Goal: Task Accomplishment & Management: Manage account settings

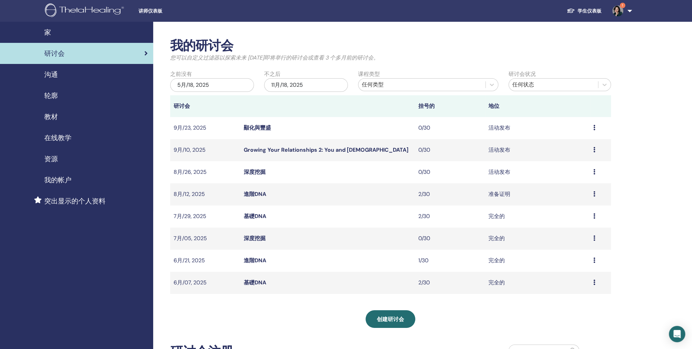
click at [595, 197] on icon at bounding box center [594, 193] width 2 height 5
click at [567, 241] on link "与会者" at bounding box center [566, 238] width 16 height 7
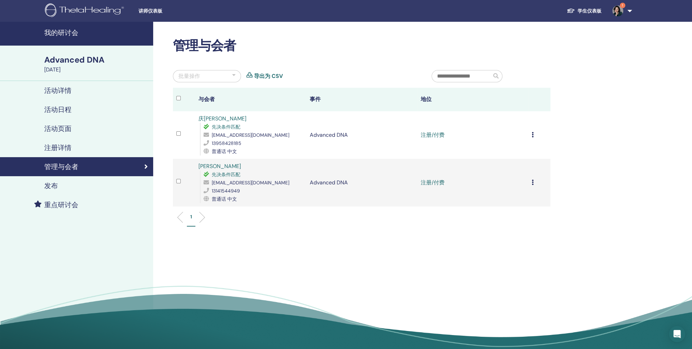
click at [532, 138] on icon at bounding box center [533, 134] width 2 height 5
click at [511, 214] on p "完成并认证" at bounding box center [507, 210] width 33 height 8
click at [534, 187] on div "取消注册 不自动认证 标记为已付费 标记为未付款 标记为缺席 完成并认证 下载证书" at bounding box center [539, 183] width 15 height 8
click at [517, 263] on p "完成并认证" at bounding box center [510, 259] width 33 height 8
click at [445, 139] on link "完成并获得认证" at bounding box center [440, 134] width 38 height 7
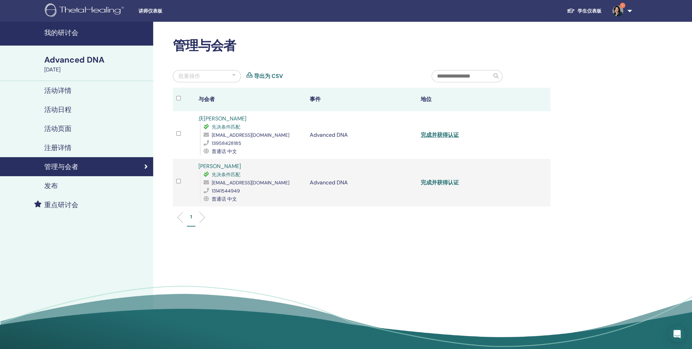
click at [439, 186] on link "完成并获得认证" at bounding box center [440, 182] width 38 height 7
click at [70, 152] on h4 "注册详情" at bounding box center [57, 148] width 27 height 8
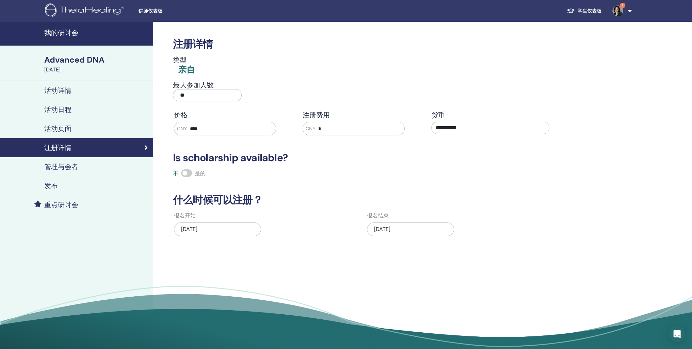
click at [69, 133] on h4 "活动页面" at bounding box center [57, 129] width 27 height 8
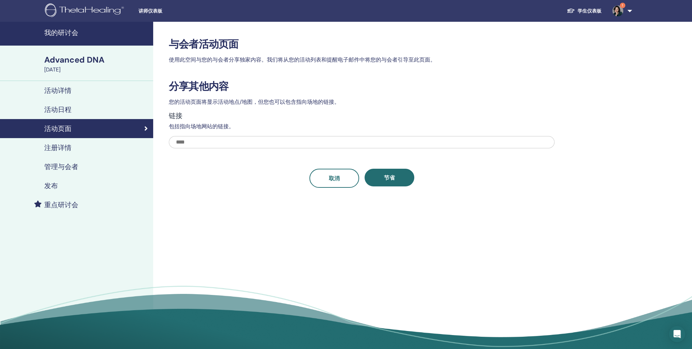
click at [69, 114] on h4 "活动日程" at bounding box center [57, 110] width 27 height 8
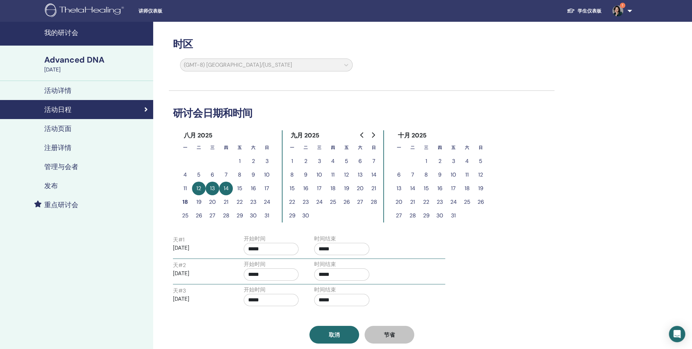
click at [69, 95] on h4 "活动详情" at bounding box center [57, 90] width 27 height 8
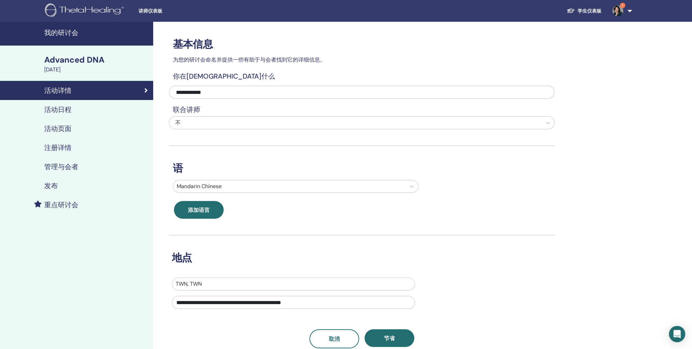
click at [59, 36] on h4 "我的研讨会" at bounding box center [96, 33] width 105 height 8
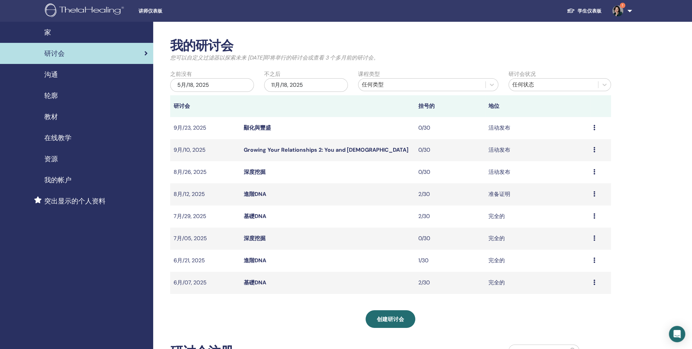
click at [594, 175] on icon at bounding box center [594, 171] width 2 height 5
click at [568, 221] on link "与会者" at bounding box center [565, 217] width 16 height 7
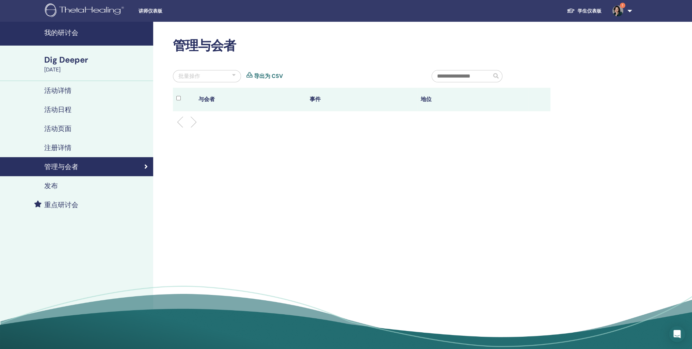
click at [71, 152] on h4 "注册详情" at bounding box center [57, 148] width 27 height 8
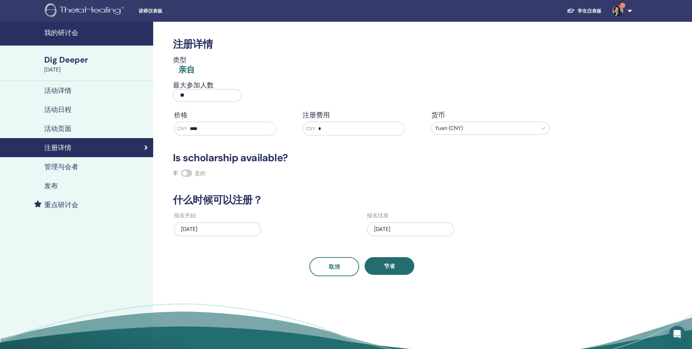
click at [62, 37] on h4 "我的研讨会" at bounding box center [96, 33] width 105 height 8
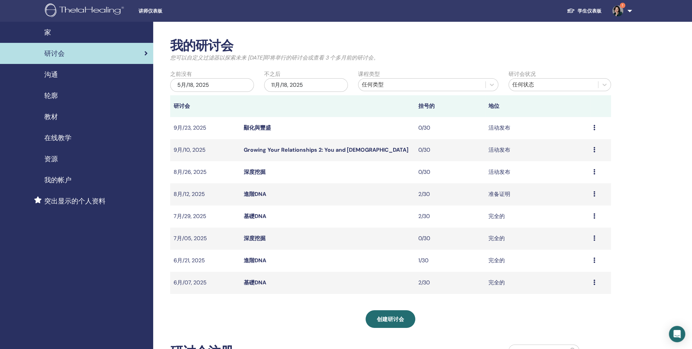
click at [593, 175] on icon at bounding box center [594, 171] width 2 height 5
click at [566, 198] on link "预习" at bounding box center [561, 196] width 11 height 7
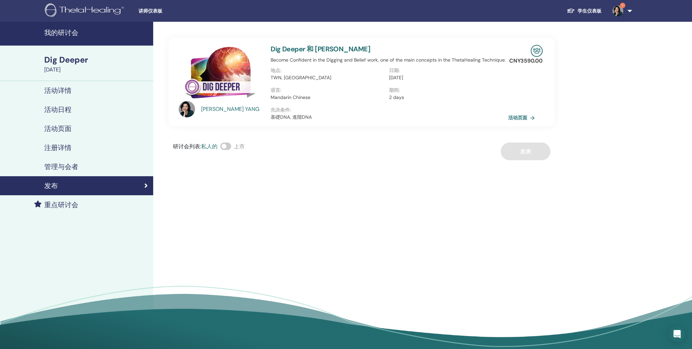
click at [520, 123] on link "活动页面" at bounding box center [522, 118] width 29 height 10
